Goal: Information Seeking & Learning: Learn about a topic

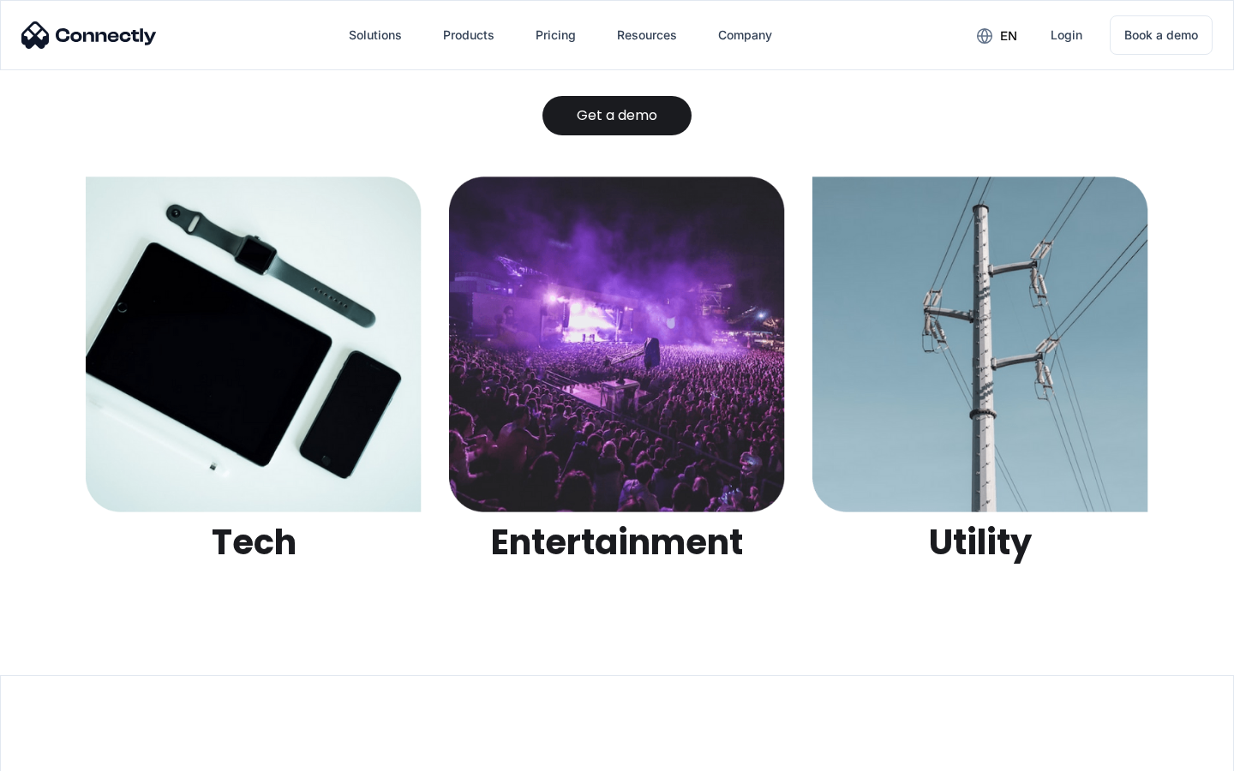
scroll to position [5407, 0]
